Goal: Information Seeking & Learning: Learn about a topic

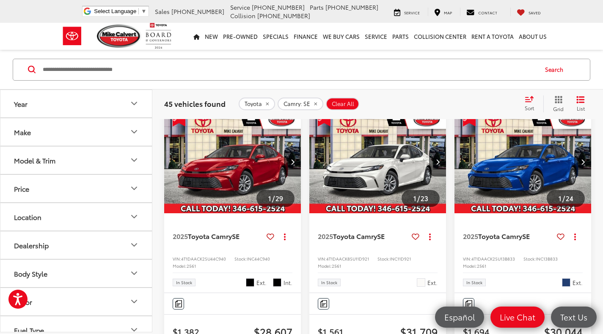
scroll to position [61, 0]
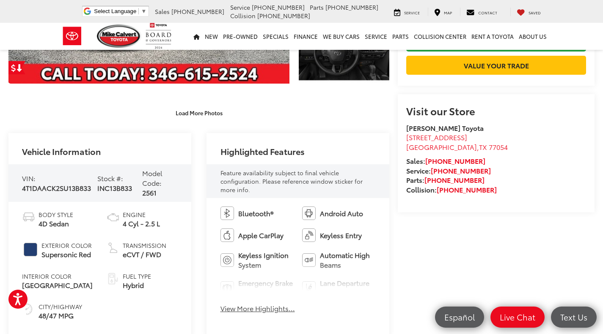
scroll to position [245, 0]
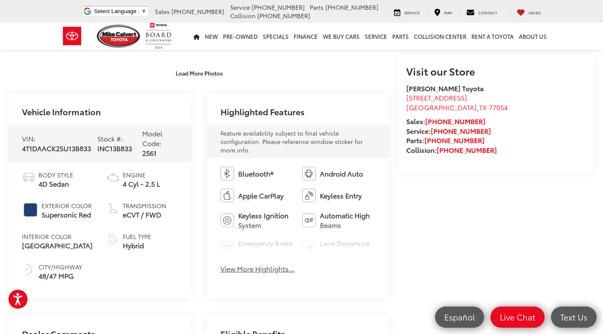
click at [271, 268] on button "View More Highlights..." at bounding box center [257, 269] width 74 height 10
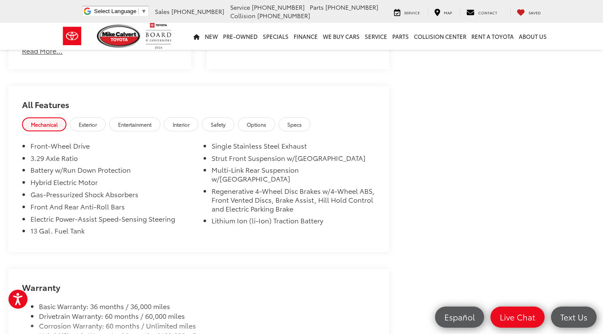
scroll to position [691, 0]
click at [88, 126] on span "Exterior" at bounding box center [88, 125] width 18 height 7
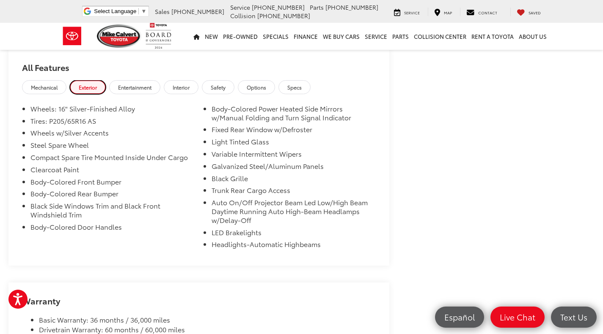
scroll to position [753, 0]
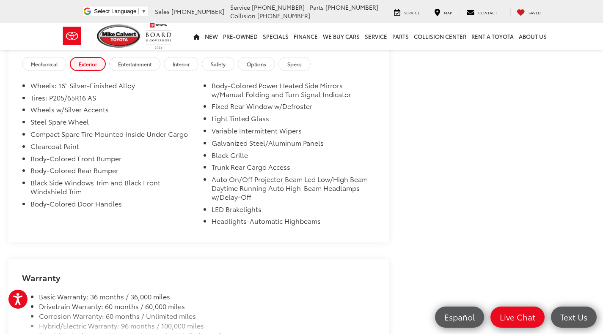
click at [129, 71] on div "Mechanical Exterior Entertainment Interior Safety Options Specs" at bounding box center [198, 65] width 381 height 16
click at [145, 63] on span "Entertainment" at bounding box center [134, 63] width 33 height 7
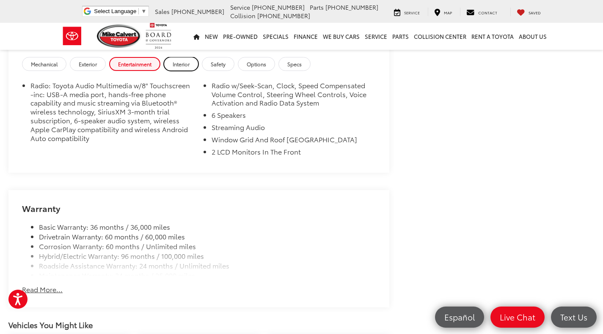
click at [184, 65] on span "Interior" at bounding box center [181, 63] width 17 height 7
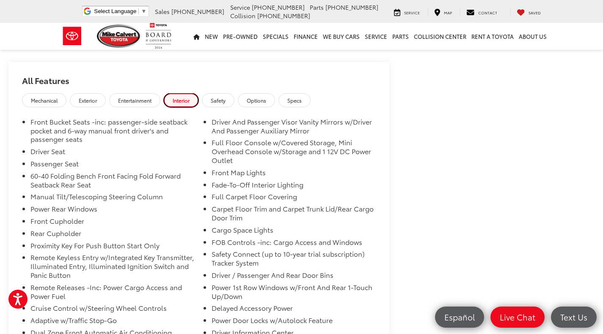
scroll to position [714, 0]
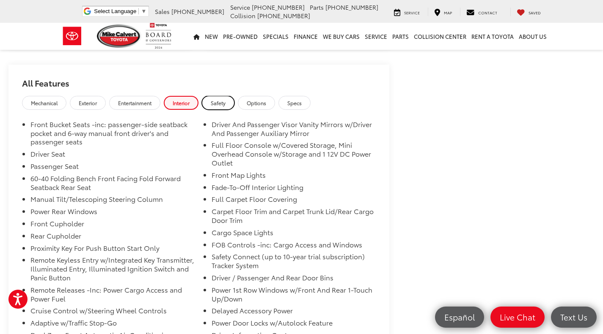
click at [224, 102] on span "Safety" at bounding box center [218, 102] width 15 height 7
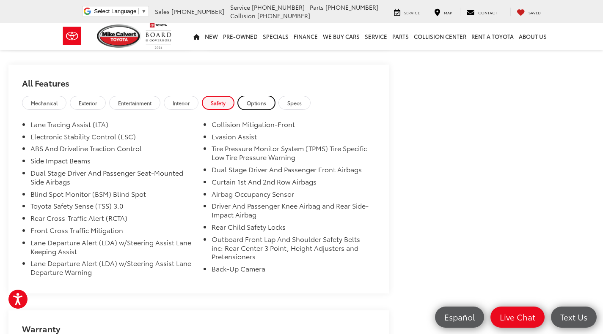
click at [250, 103] on span "Options" at bounding box center [256, 102] width 19 height 7
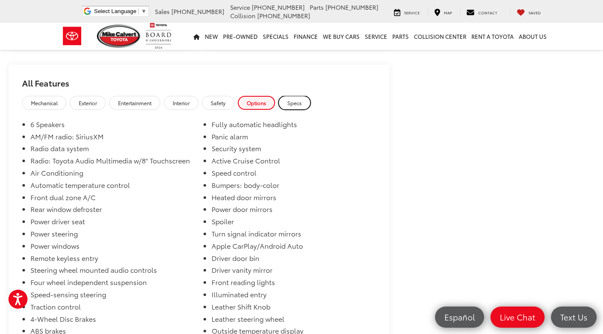
click at [305, 108] on link "Specs" at bounding box center [294, 103] width 32 height 14
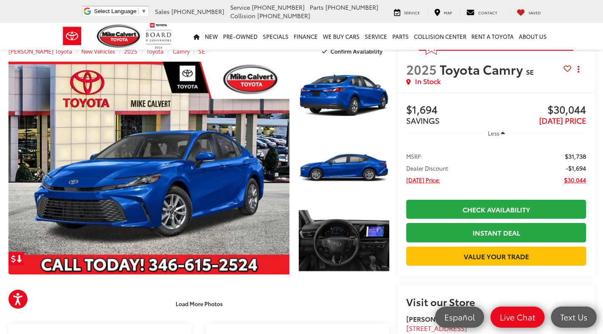
scroll to position [0, 0]
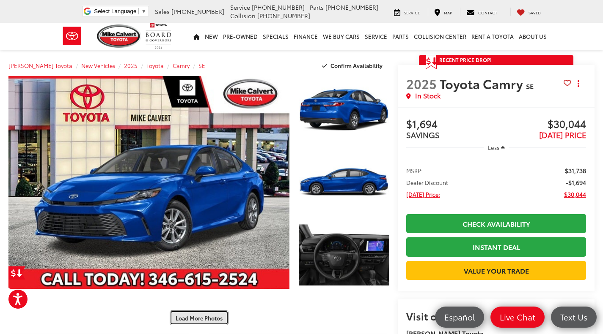
click at [220, 317] on button "Load More Photos" at bounding box center [199, 318] width 59 height 15
